Goal: Task Accomplishment & Management: Use online tool/utility

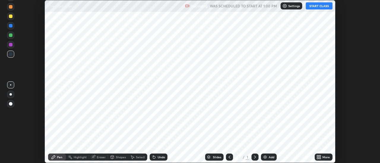
scroll to position [163, 380]
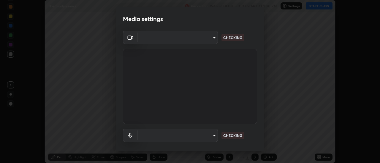
type input "5ef603223675ad3537792c6ebf1b52f50ad41f16ad71dfa7d9e08d698ef233d8"
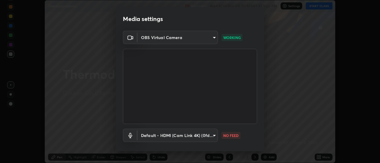
click at [200, 135] on body "Erase all Thermodynamics Recording WAS SCHEDULED TO START AT 1:00 PM Settings S…" at bounding box center [190, 81] width 380 height 163
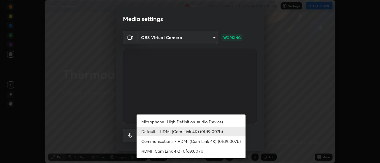
click at [170, 122] on li "Microphone (High Definition Audio Device)" at bounding box center [190, 122] width 109 height 10
type input "92559d398418451dfe5857e3f3a6a05cba2c8899f6949406cd11c359989590d4"
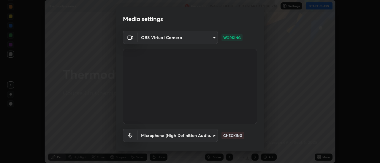
scroll to position [31, 0]
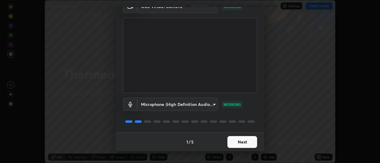
click at [248, 146] on button "Next" at bounding box center [242, 142] width 30 height 12
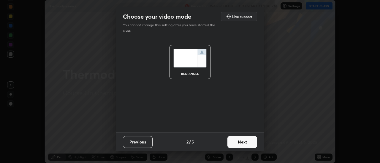
scroll to position [0, 0]
click at [249, 145] on button "Next" at bounding box center [242, 142] width 30 height 12
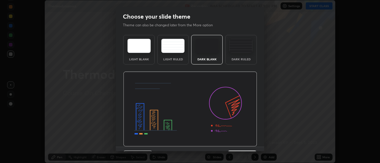
click at [251, 146] on img at bounding box center [190, 109] width 134 height 75
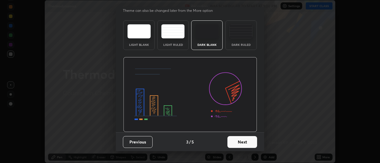
click at [246, 140] on button "Next" at bounding box center [242, 142] width 30 height 12
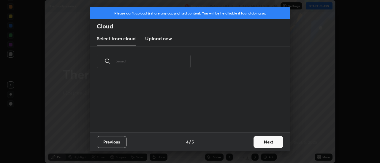
scroll to position [0, 0]
click at [275, 144] on button "Next" at bounding box center [268, 142] width 30 height 12
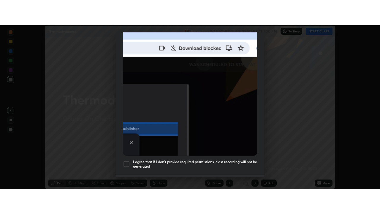
scroll to position [152, 0]
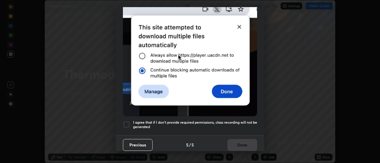
click at [128, 122] on div at bounding box center [126, 124] width 7 height 7
click at [249, 141] on button "Done" at bounding box center [242, 145] width 30 height 12
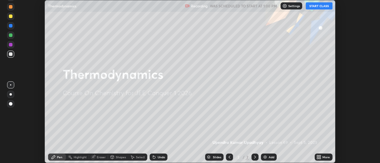
click at [323, 8] on button "START CLASS" at bounding box center [318, 5] width 27 height 7
click at [318, 159] on icon at bounding box center [317, 158] width 1 height 1
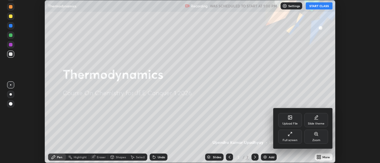
click at [289, 138] on div "Full screen" at bounding box center [290, 137] width 24 height 14
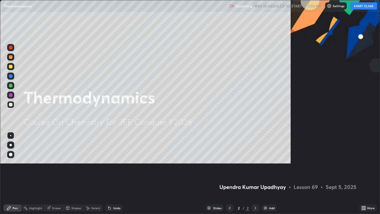
scroll to position [214, 380]
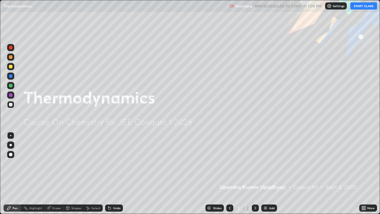
click at [272, 163] on div "Add" at bounding box center [272, 207] width 6 height 3
